Goal: Use online tool/utility

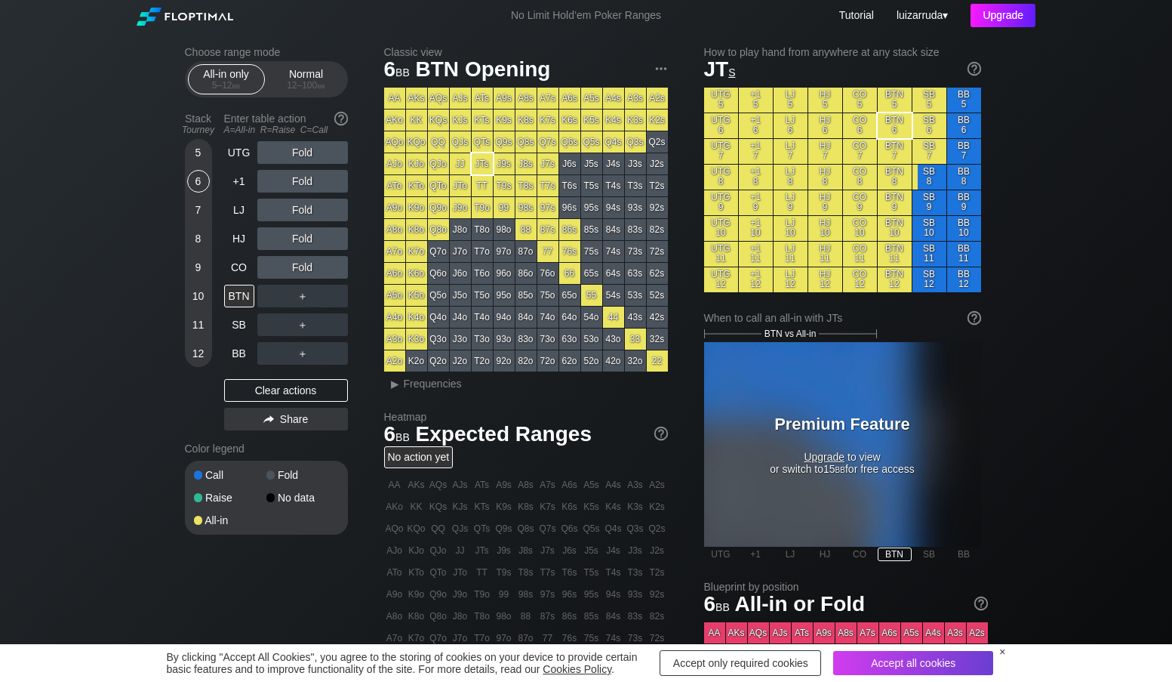
click at [1007, 19] on div "Upgrade" at bounding box center [1003, 15] width 65 height 23
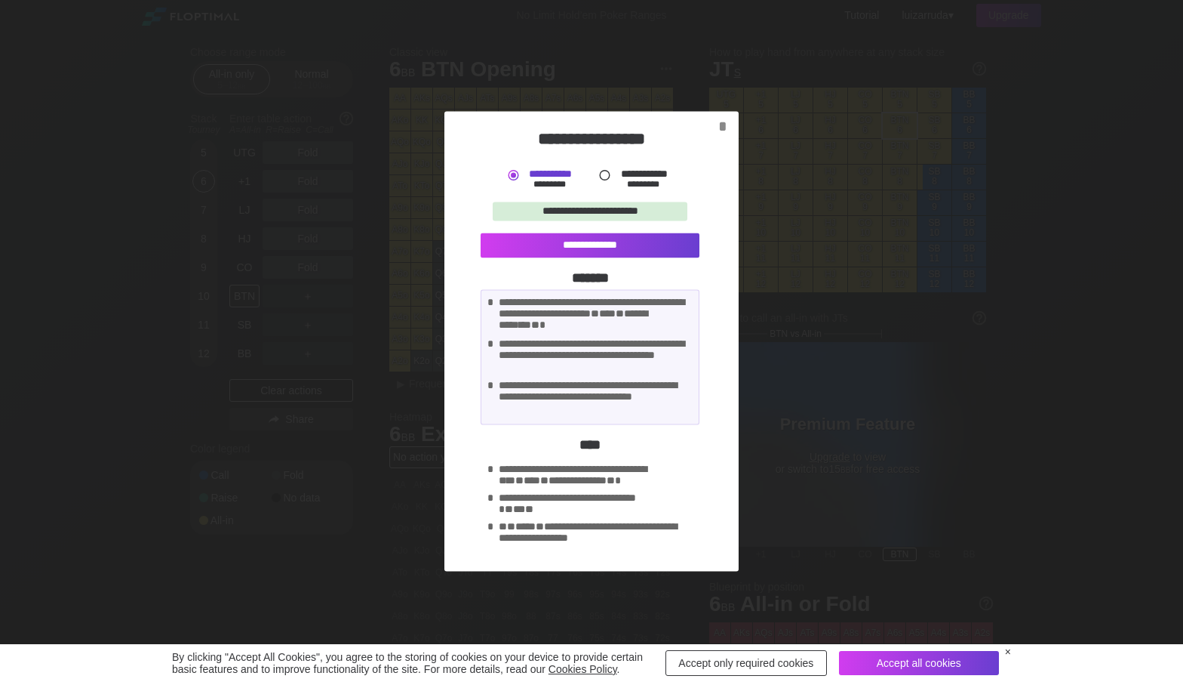
click at [628, 174] on label "**********" at bounding box center [644, 173] width 48 height 11
click at [722, 128] on div "*" at bounding box center [722, 126] width 20 height 18
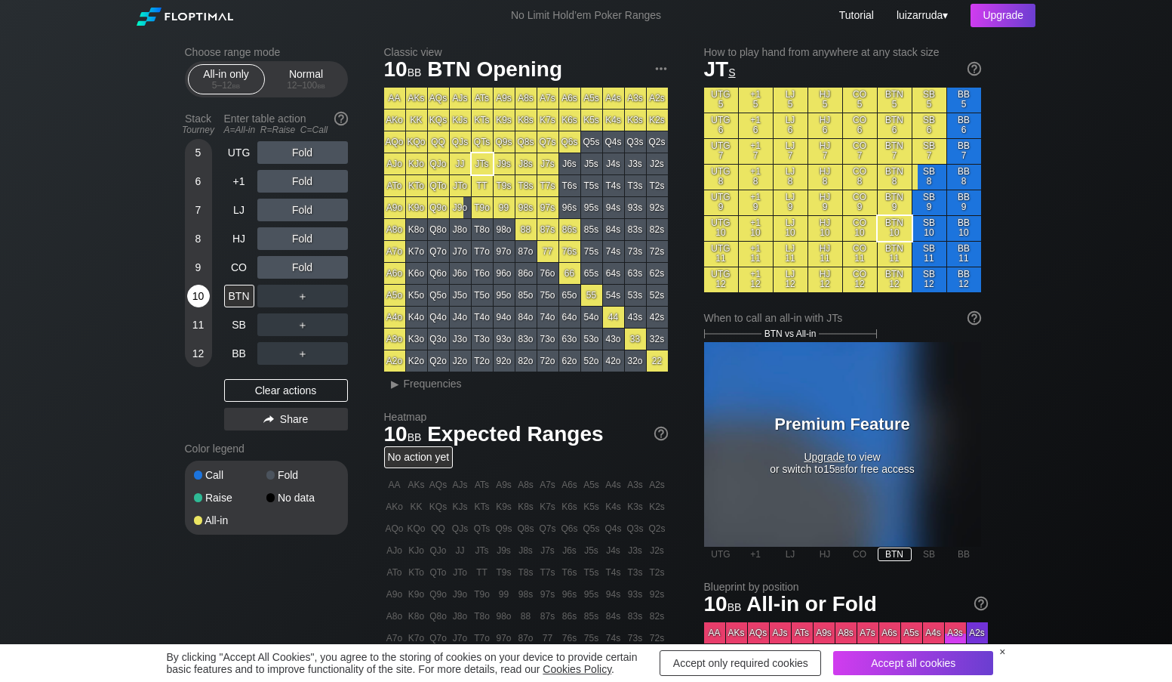
click at [201, 296] on div "10" at bounding box center [198, 296] width 23 height 23
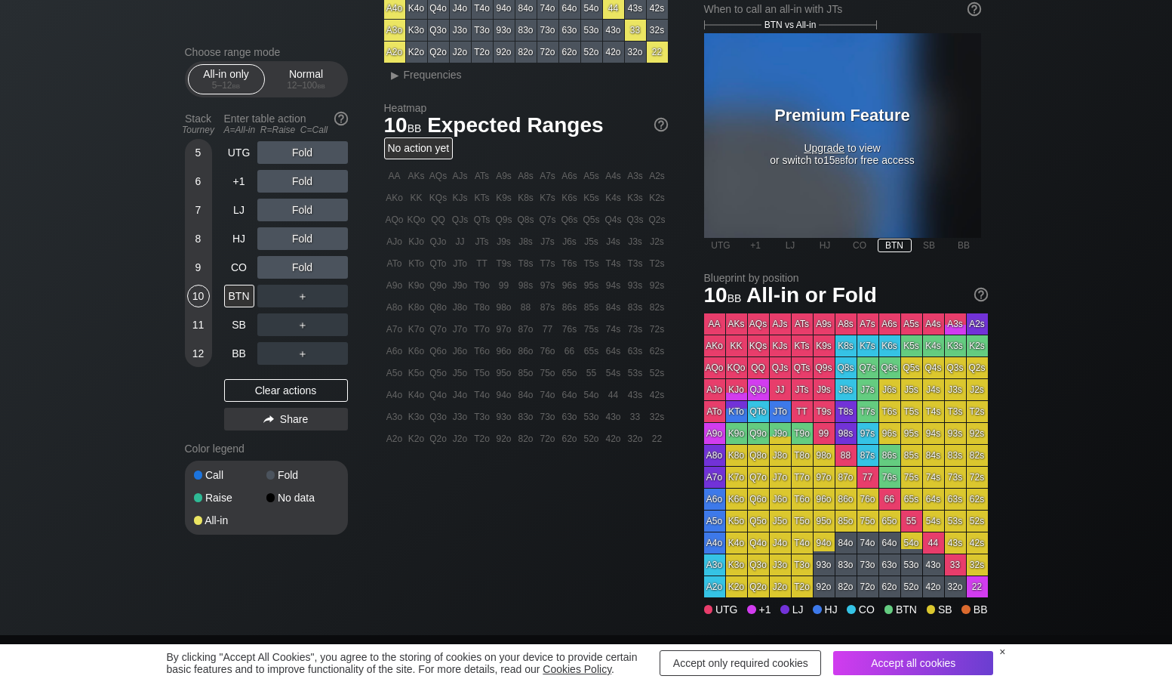
scroll to position [151, 0]
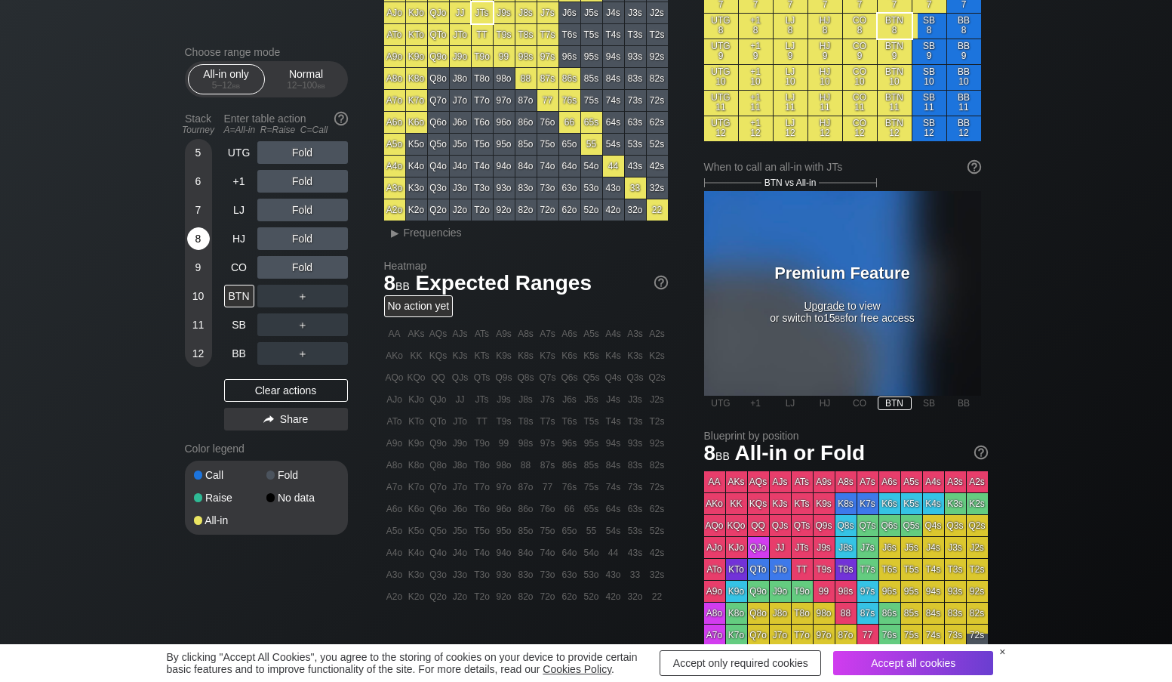
click at [188, 240] on div "8" at bounding box center [198, 238] width 23 height 23
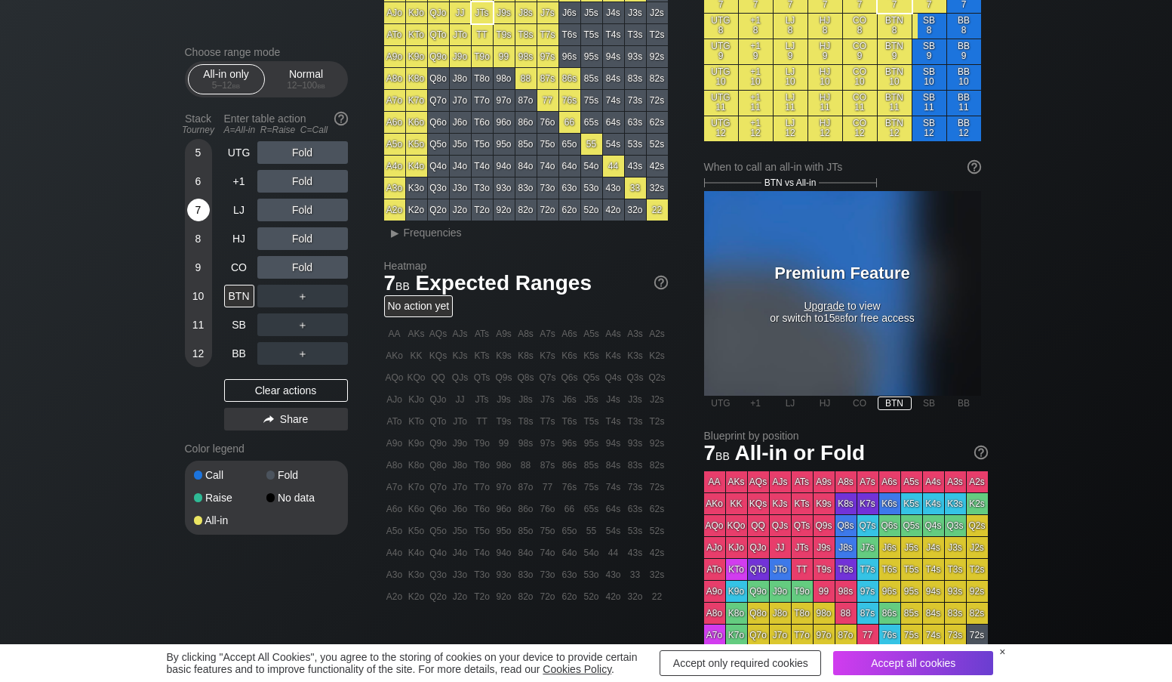
click at [194, 211] on div "7" at bounding box center [198, 209] width 23 height 23
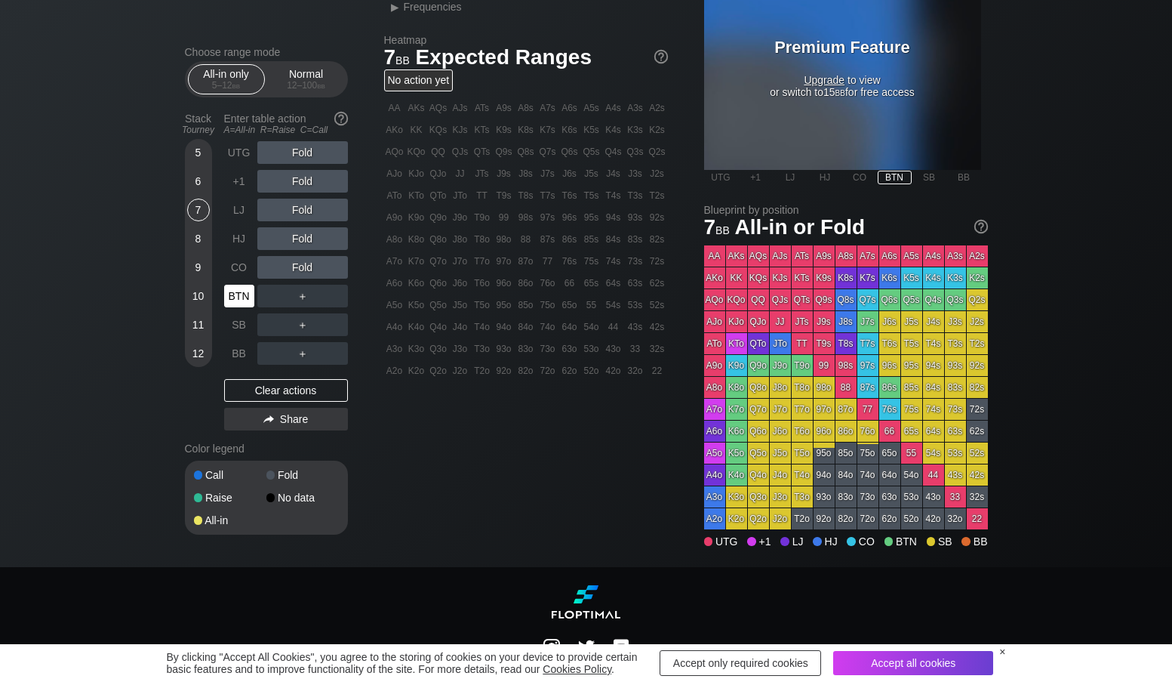
scroll to position [377, 0]
